Goal: Check status

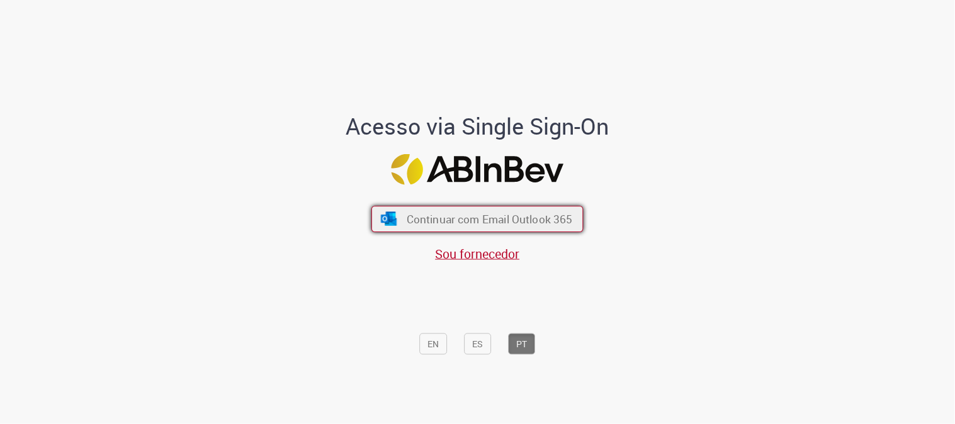
click at [555, 218] on span "Continuar com Email Outlook 365" at bounding box center [489, 219] width 166 height 14
